Goal: Information Seeking & Learning: Understand process/instructions

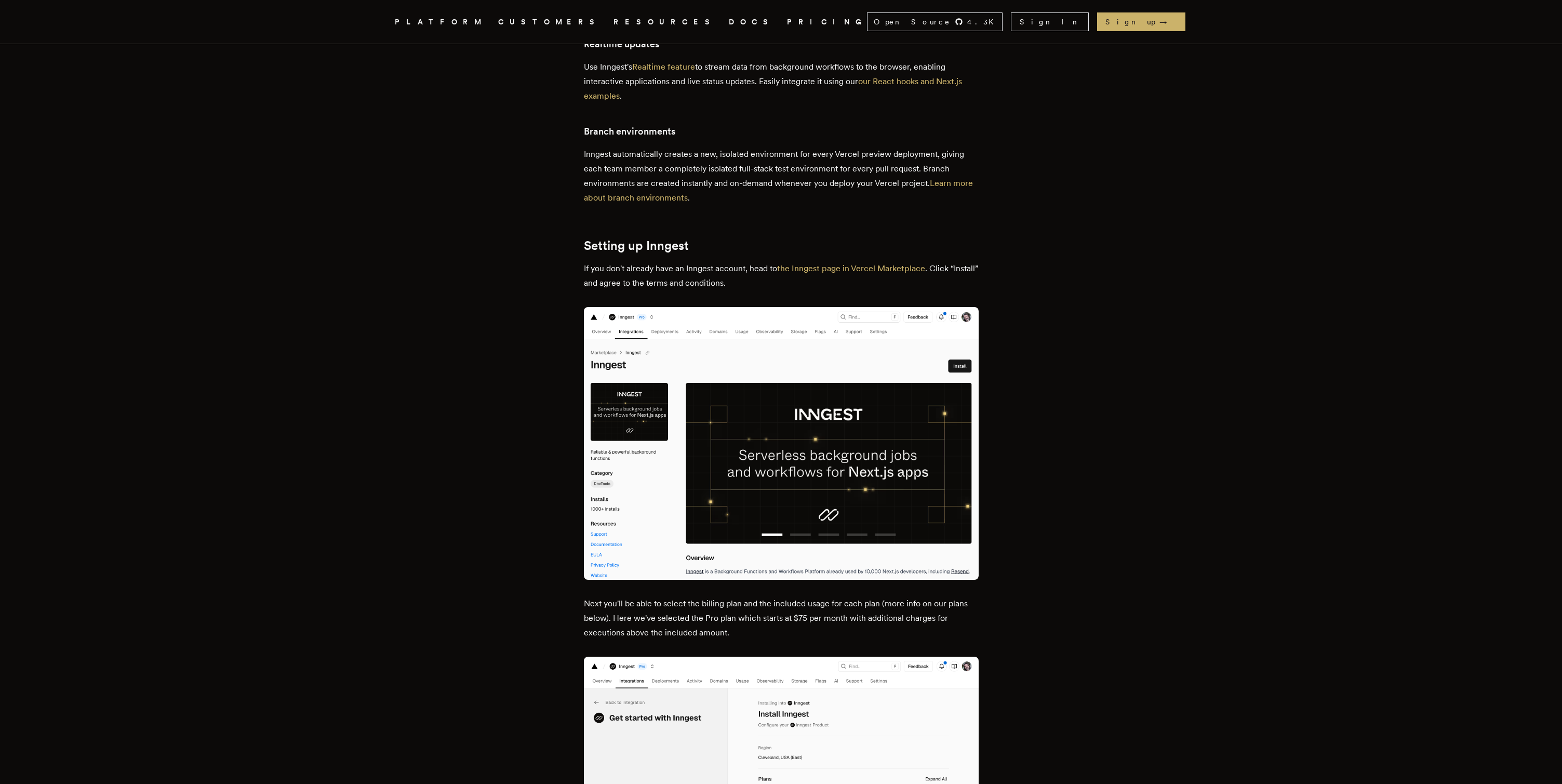
scroll to position [803, 0]
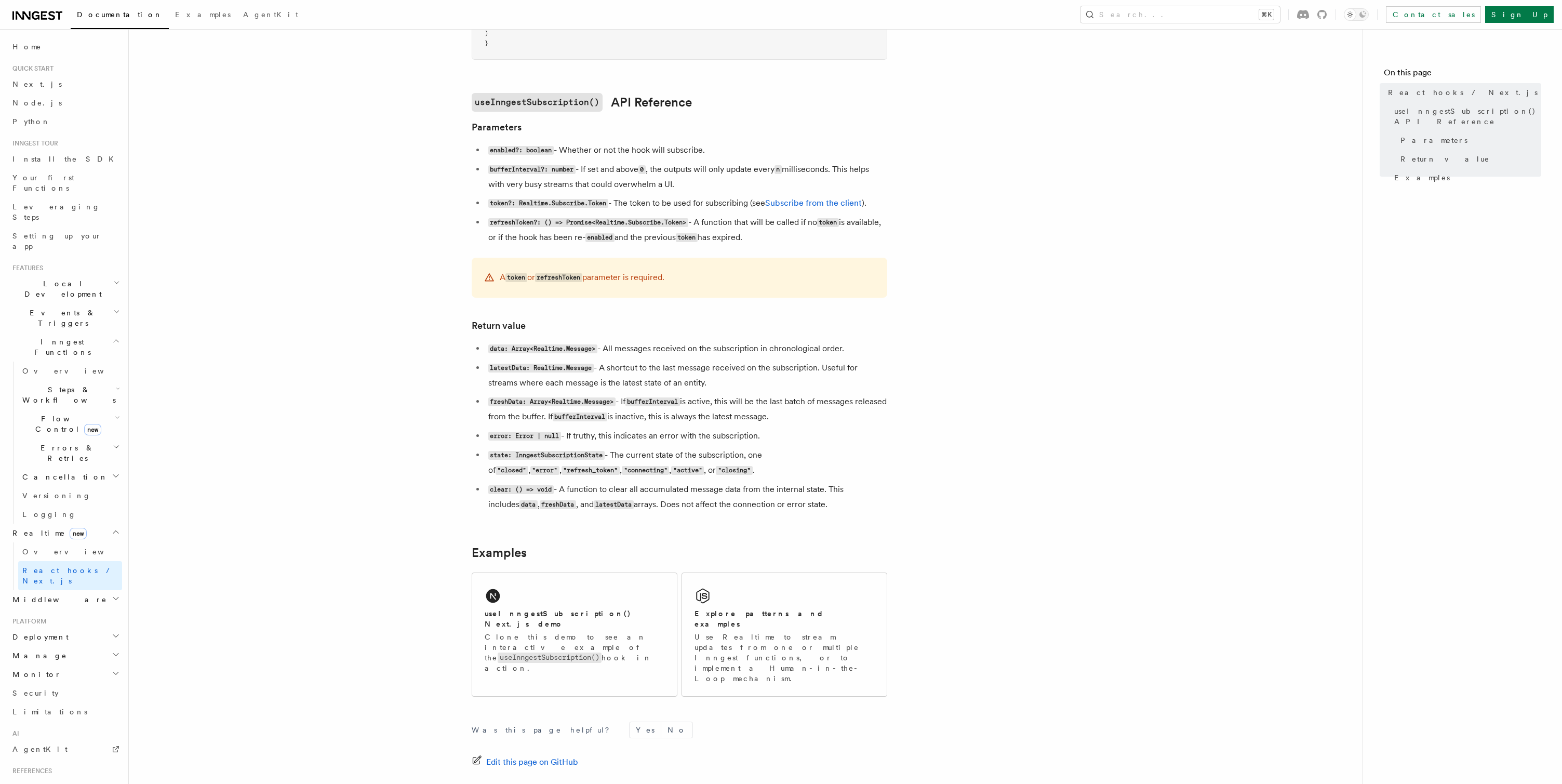
scroll to position [684, 0]
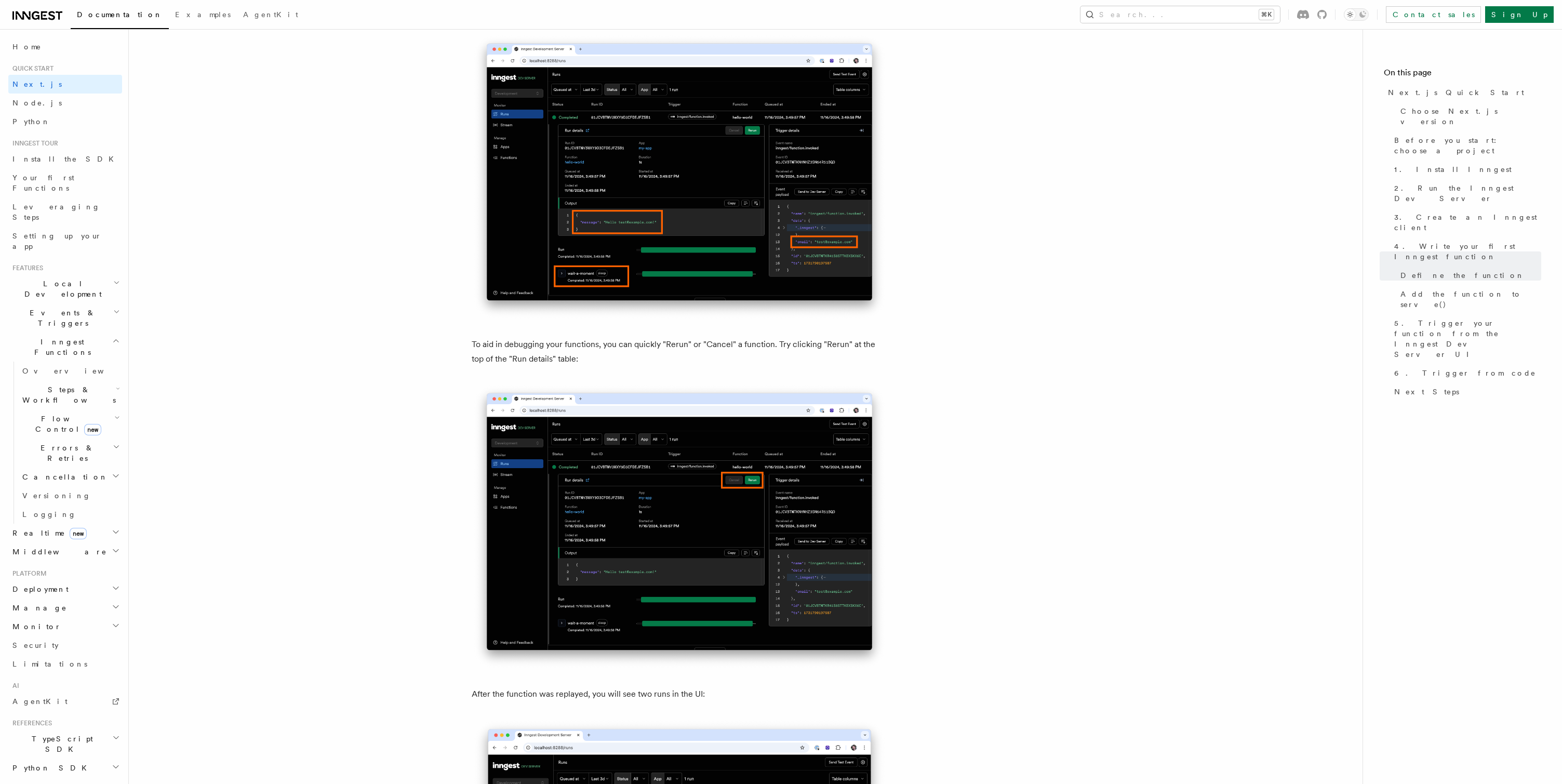
scroll to position [4378, 0]
